Goal: Transaction & Acquisition: Purchase product/service

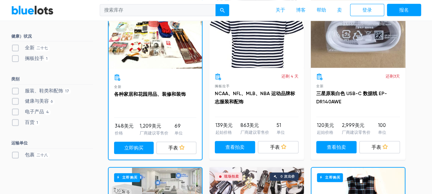
scroll to position [239, 0]
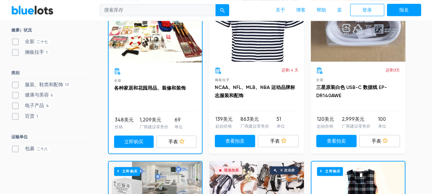
click at [254, 52] on div "现场拍卖 0 次出价" at bounding box center [256, 26] width 95 height 72
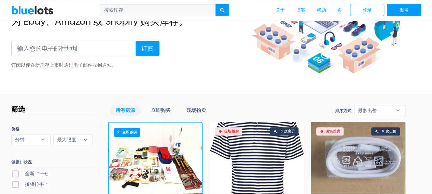
scroll to position [97, 0]
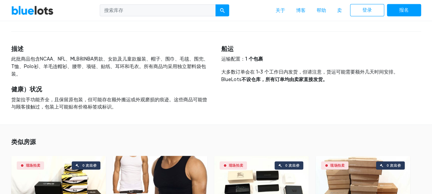
scroll to position [922, 0]
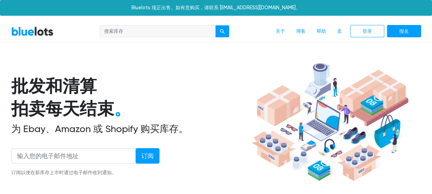
click at [199, 77] on h1 "批发和清算 拍卖每天结束 。" at bounding box center [130, 97] width 238 height 45
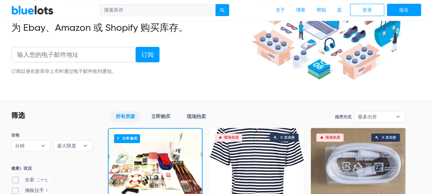
scroll to position [34, 0]
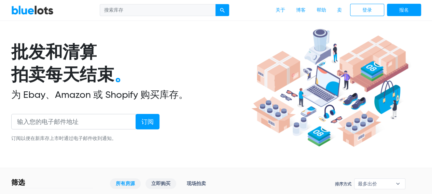
click at [152, 184] on font "立即购买" at bounding box center [160, 183] width 19 height 6
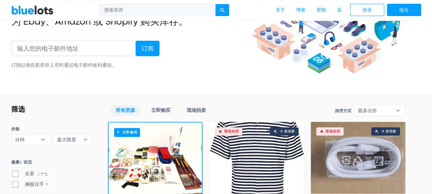
scroll to position [137, 0]
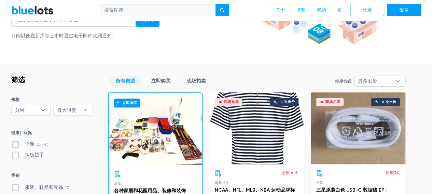
click at [401, 81] on b "▾" at bounding box center [398, 81] width 14 height 10
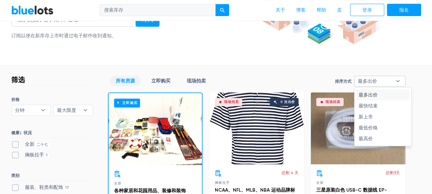
click at [401, 81] on b "▾" at bounding box center [398, 81] width 14 height 10
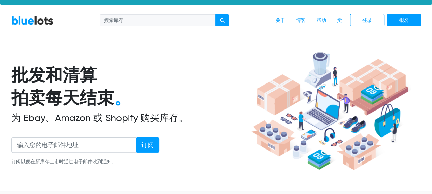
scroll to position [0, 0]
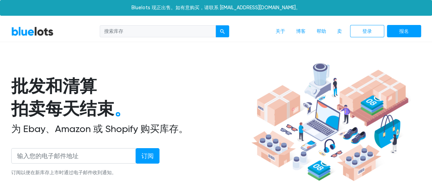
click at [128, 29] on input "search" at bounding box center [158, 31] width 116 height 12
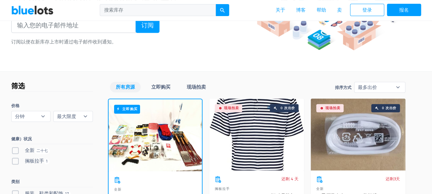
scroll to position [171, 0]
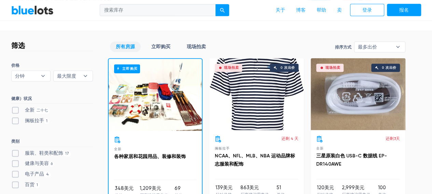
click at [127, 49] on font "所有房源" at bounding box center [125, 47] width 19 height 6
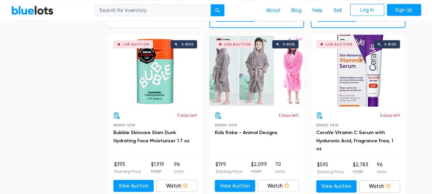
scroll to position [706, 0]
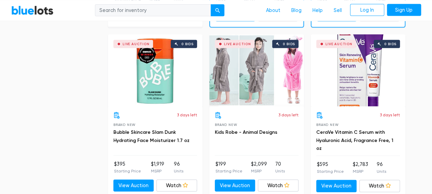
click at [278, 105] on div "Live Auction 0 bids" at bounding box center [256, 71] width 95 height 72
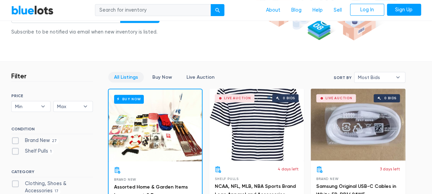
scroll to position [102, 0]
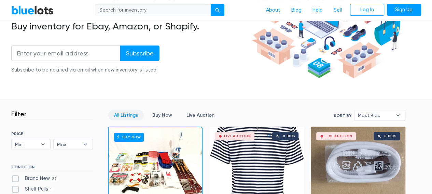
click at [122, 116] on link "All Listings" at bounding box center [126, 115] width 36 height 11
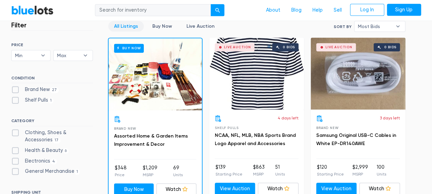
scroll to position [194, 0]
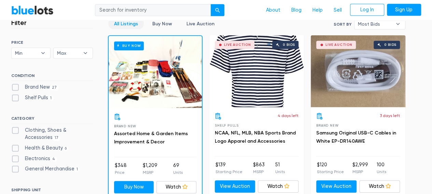
click at [256, 100] on div "Live Auction 0 bids" at bounding box center [256, 71] width 95 height 72
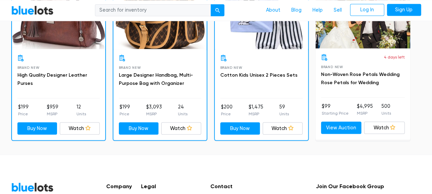
scroll to position [639, 0]
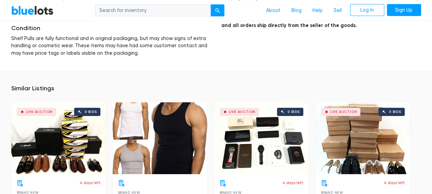
scroll to position [1114, 0]
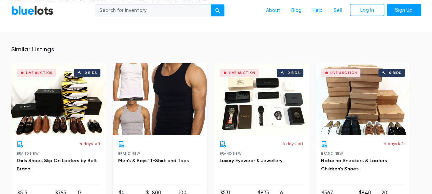
click at [184, 101] on div at bounding box center [160, 99] width 95 height 72
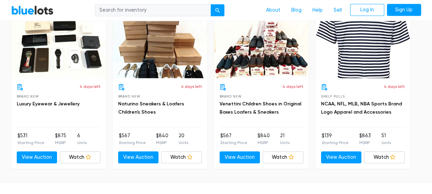
scroll to position [444, 0]
